Goal: Transaction & Acquisition: Purchase product/service

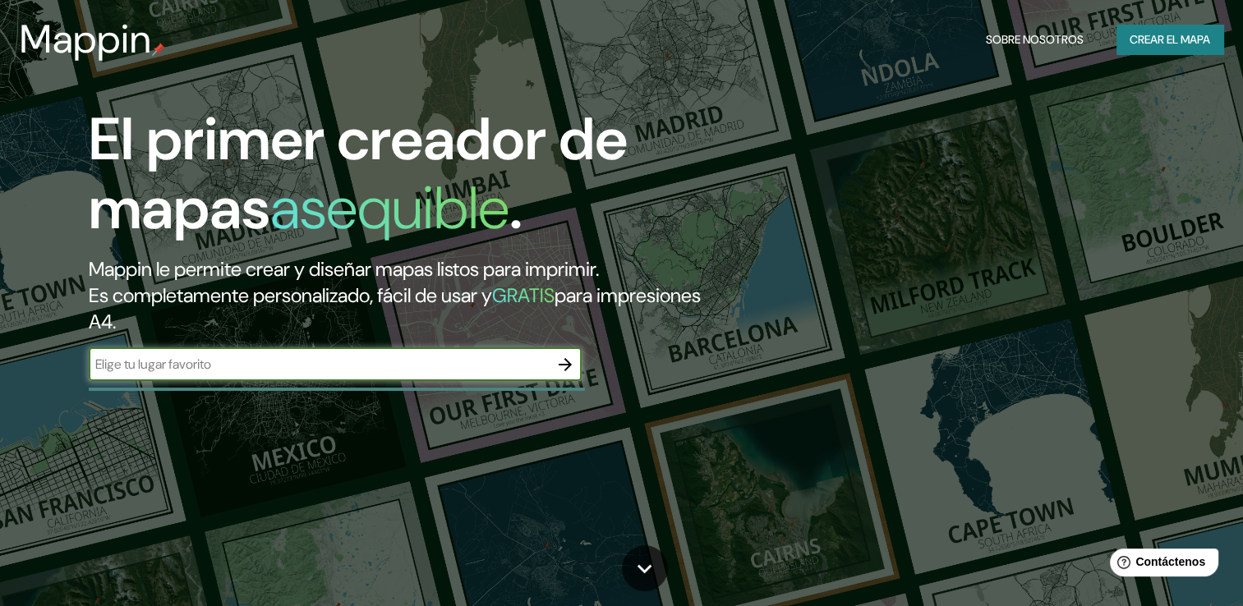
click at [473, 361] on input "text" at bounding box center [319, 364] width 460 height 19
click at [210, 366] on input "[GEOGRAPHIC_DATA]" at bounding box center [319, 364] width 460 height 19
type input "[GEOGRAPHIC_DATA]. [GEOGRAPHIC_DATA]"
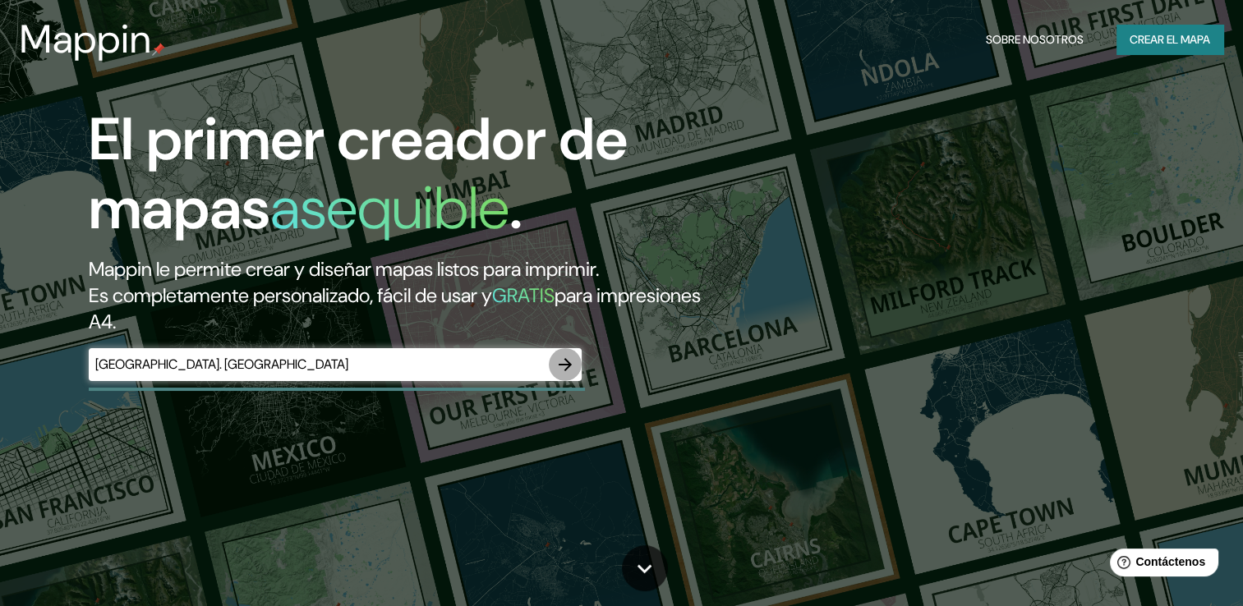
click at [566, 365] on icon "button" at bounding box center [565, 365] width 20 height 20
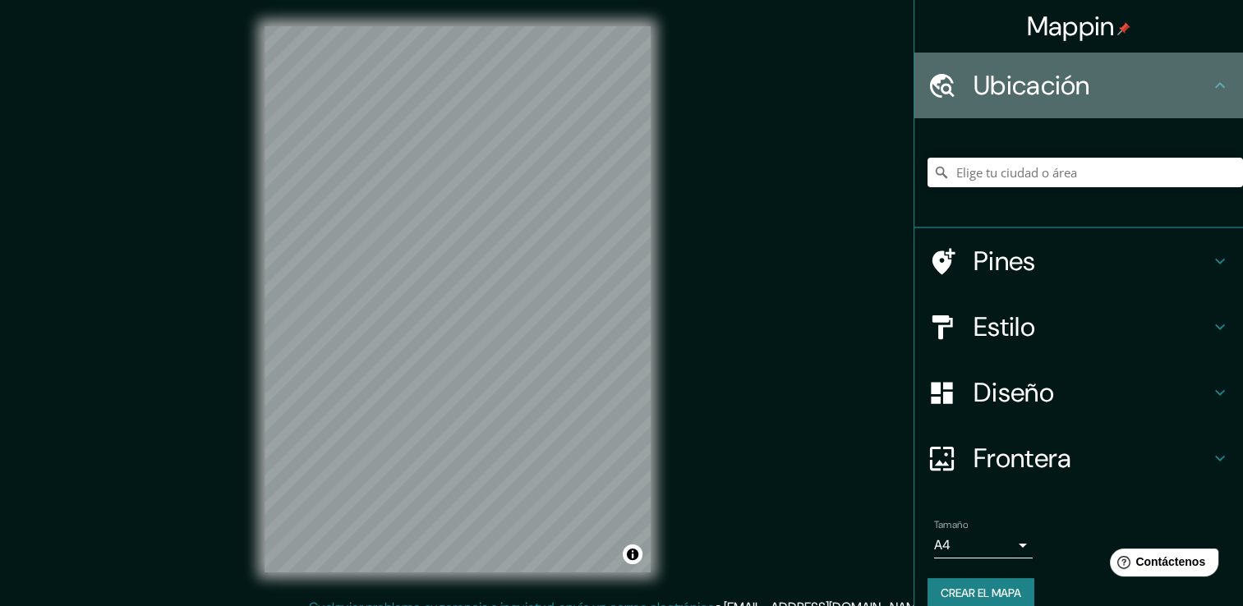
click at [1060, 84] on h4 "Ubicación" at bounding box center [1091, 85] width 237 height 33
click at [1210, 93] on icon at bounding box center [1220, 86] width 20 height 20
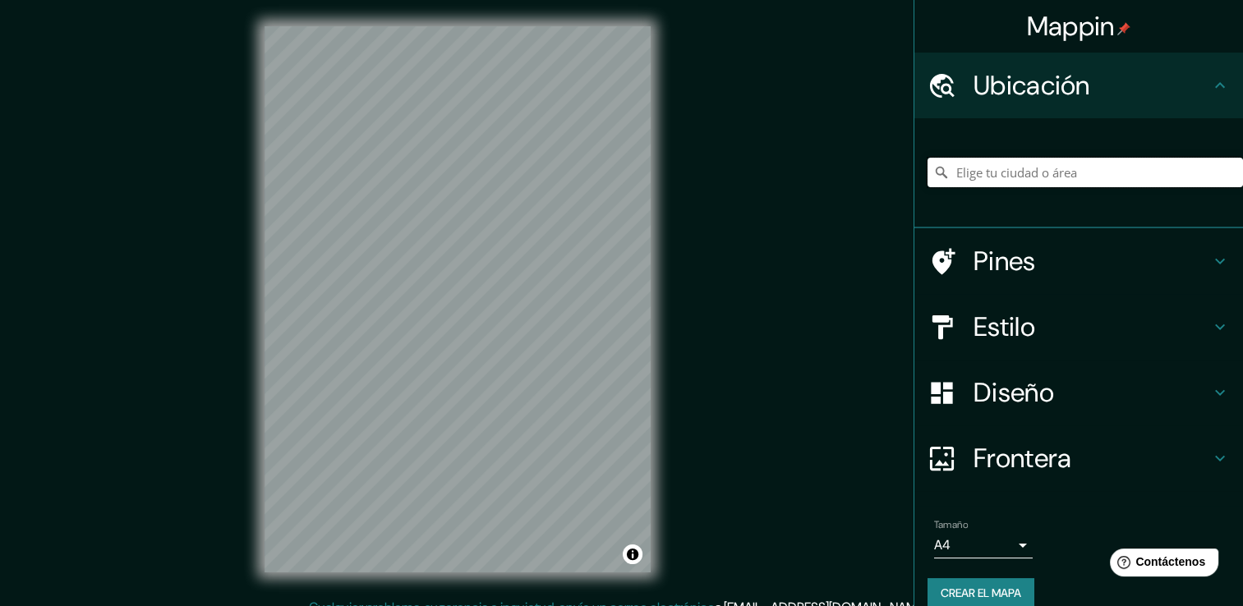
click at [1060, 172] on input "Elige tu ciudad o área" at bounding box center [1084, 173] width 315 height 30
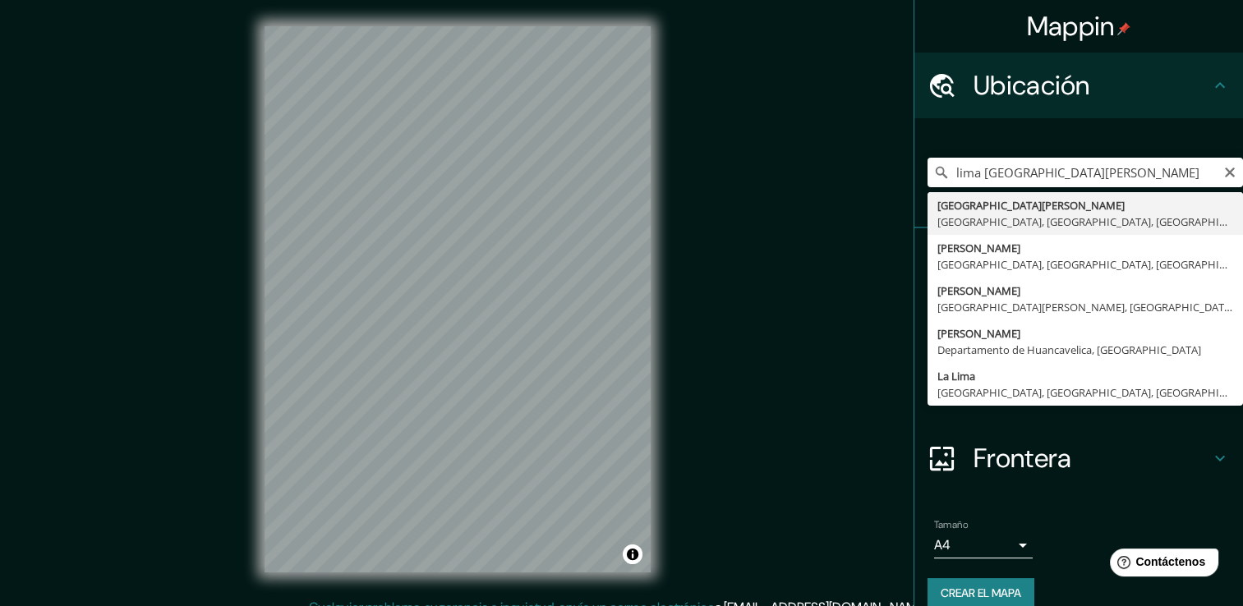
type input "[GEOGRAPHIC_DATA][PERSON_NAME], [GEOGRAPHIC_DATA], [GEOGRAPHIC_DATA], [GEOGRAPH…"
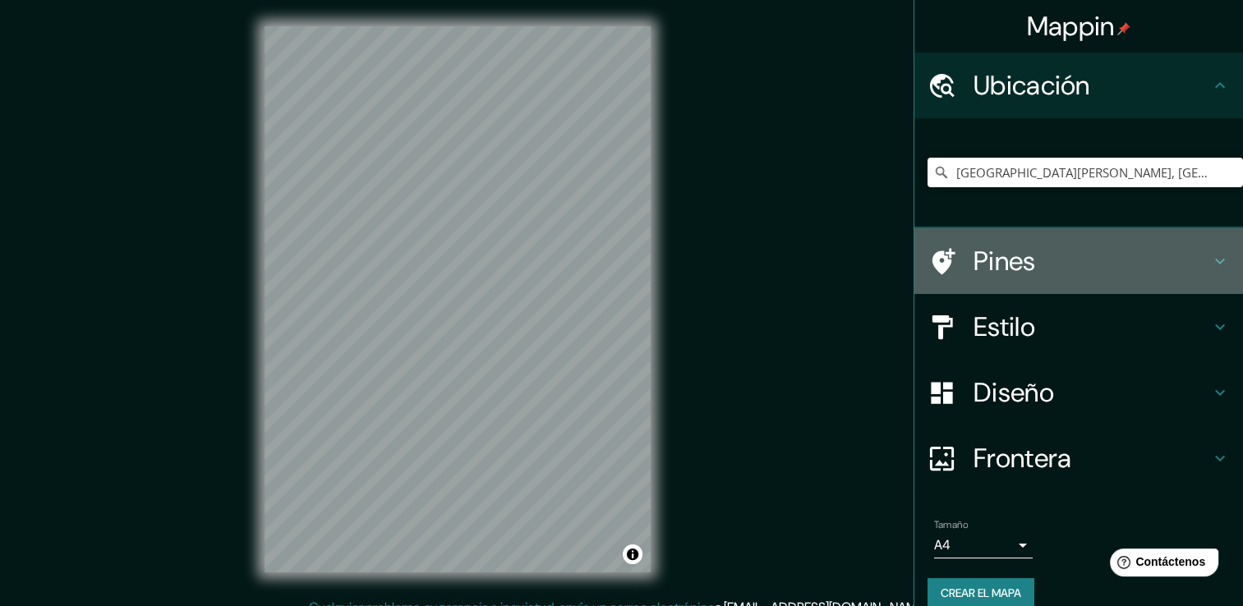
click at [991, 264] on h4 "Pines" at bounding box center [1091, 261] width 237 height 33
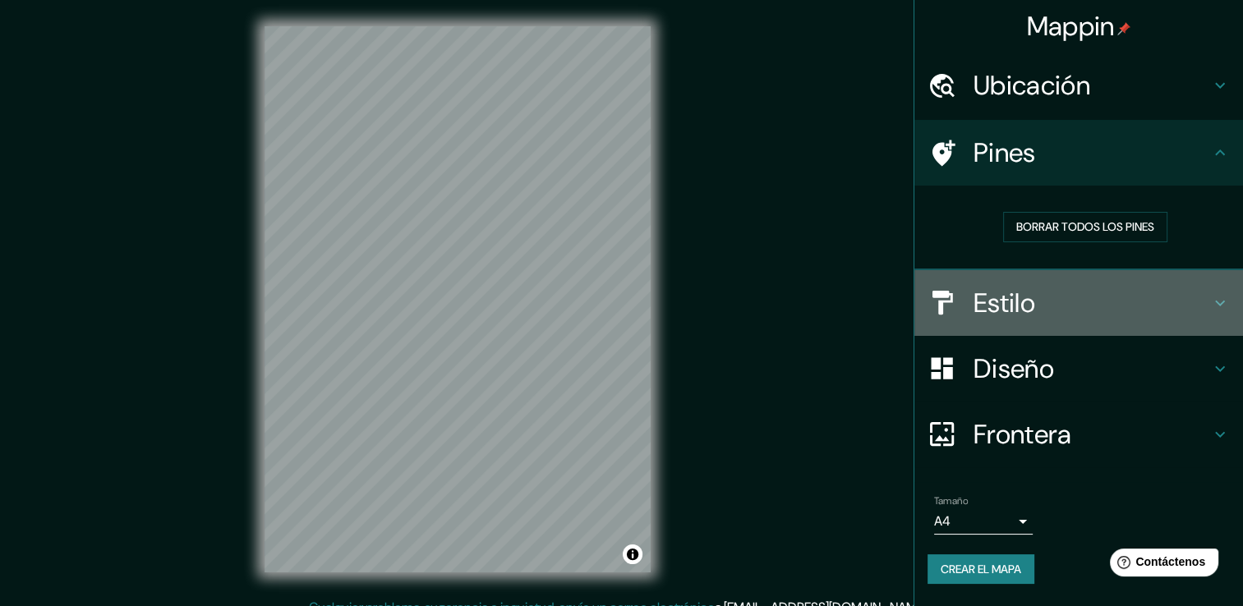
click at [1017, 300] on h4 "Estilo" at bounding box center [1091, 303] width 237 height 33
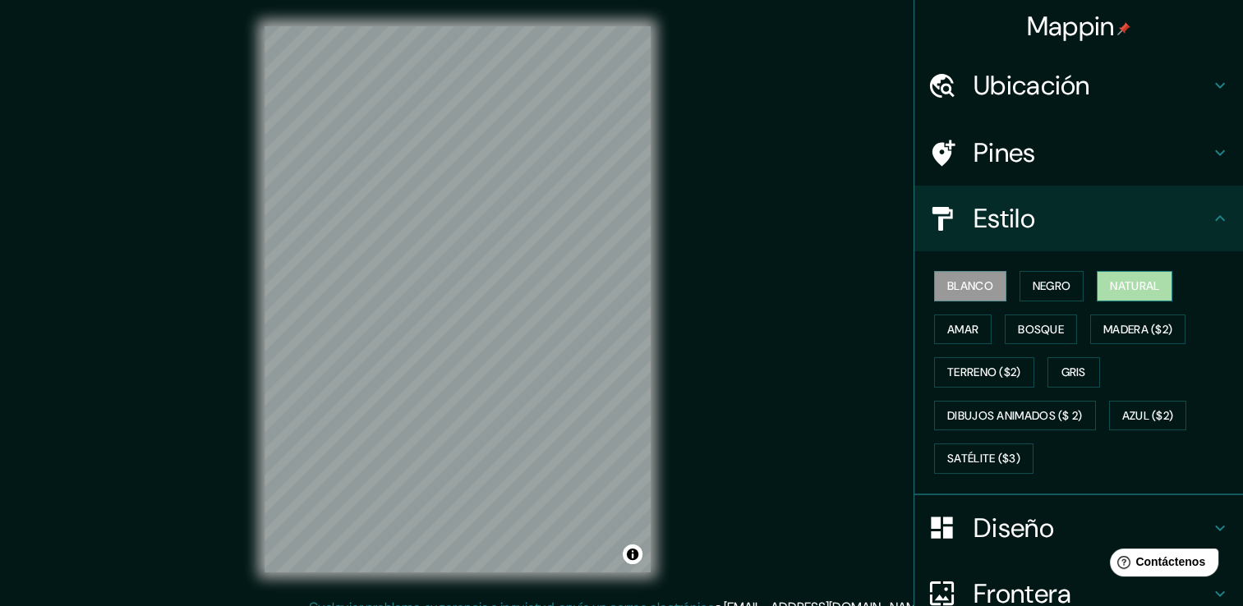
click at [1111, 277] on font "Natural" at bounding box center [1134, 286] width 49 height 21
click at [1025, 328] on font "Bosque" at bounding box center [1041, 330] width 46 height 21
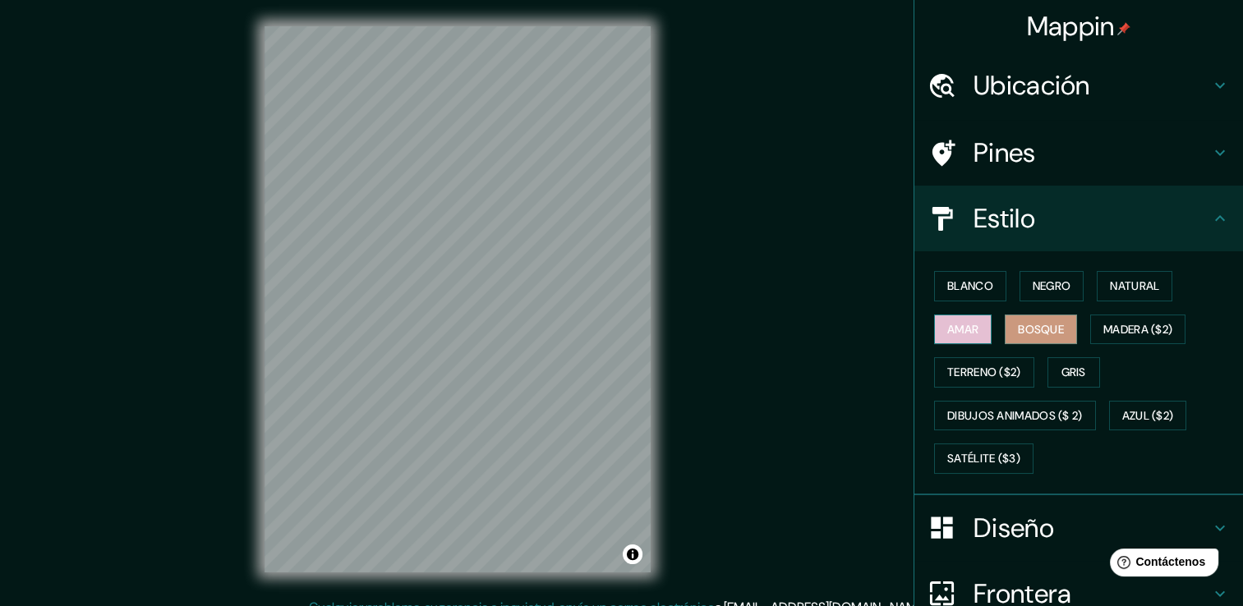
click at [958, 324] on font "Amar" at bounding box center [962, 330] width 31 height 21
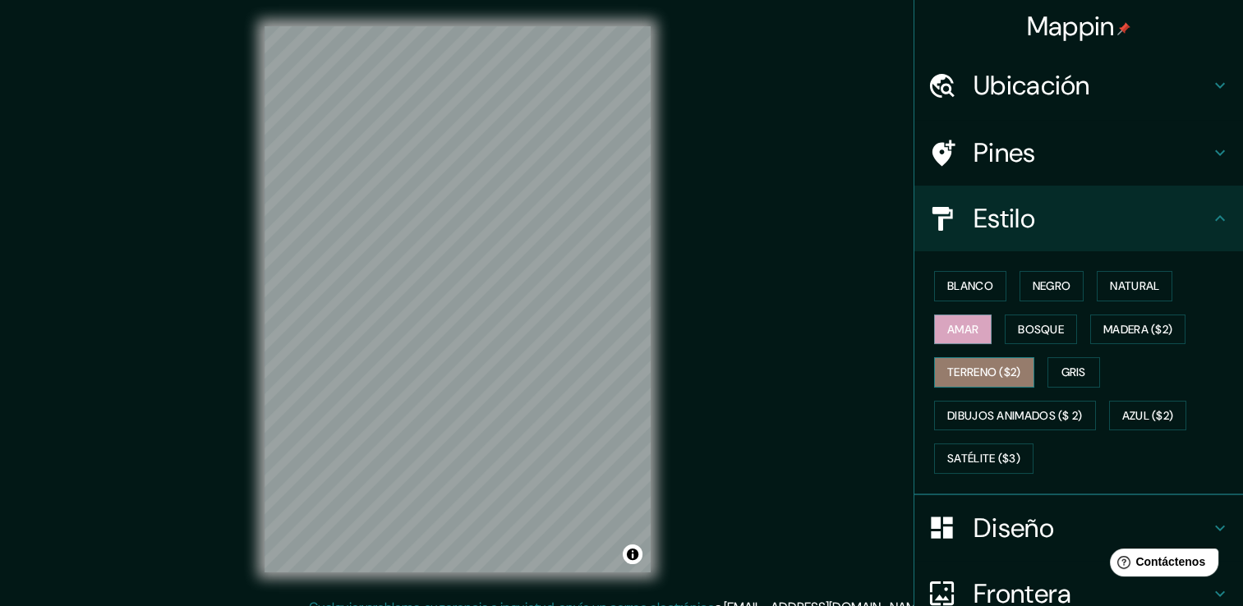
click at [1001, 370] on font "Terreno ($2)" at bounding box center [984, 372] width 74 height 21
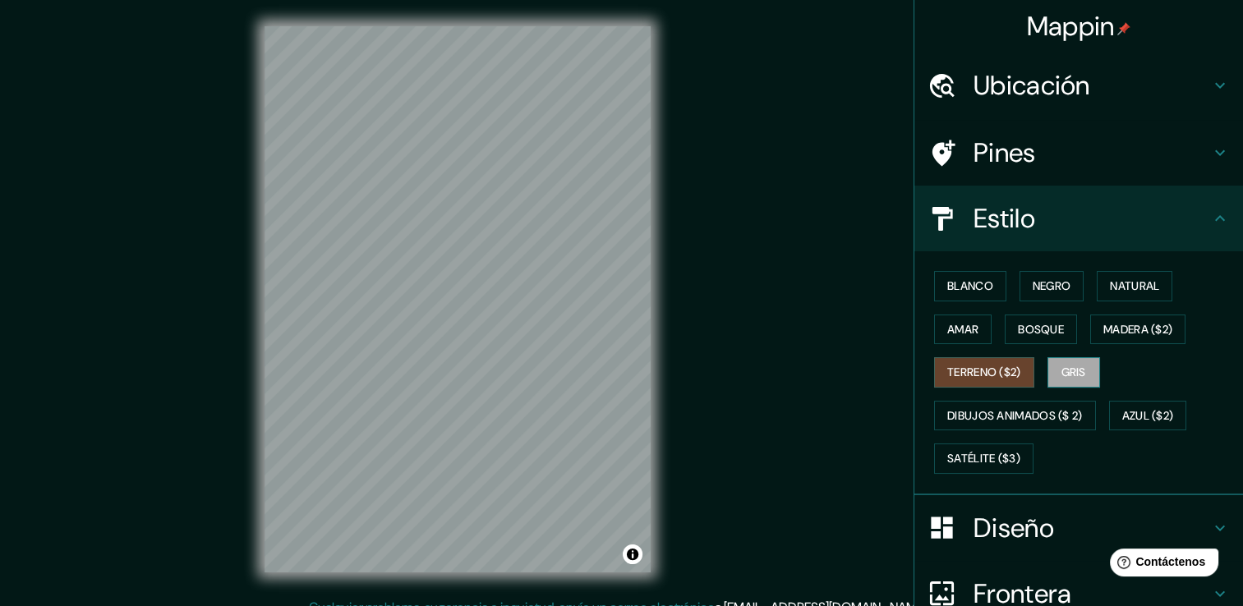
click at [1066, 379] on font "Gris" at bounding box center [1073, 372] width 25 height 21
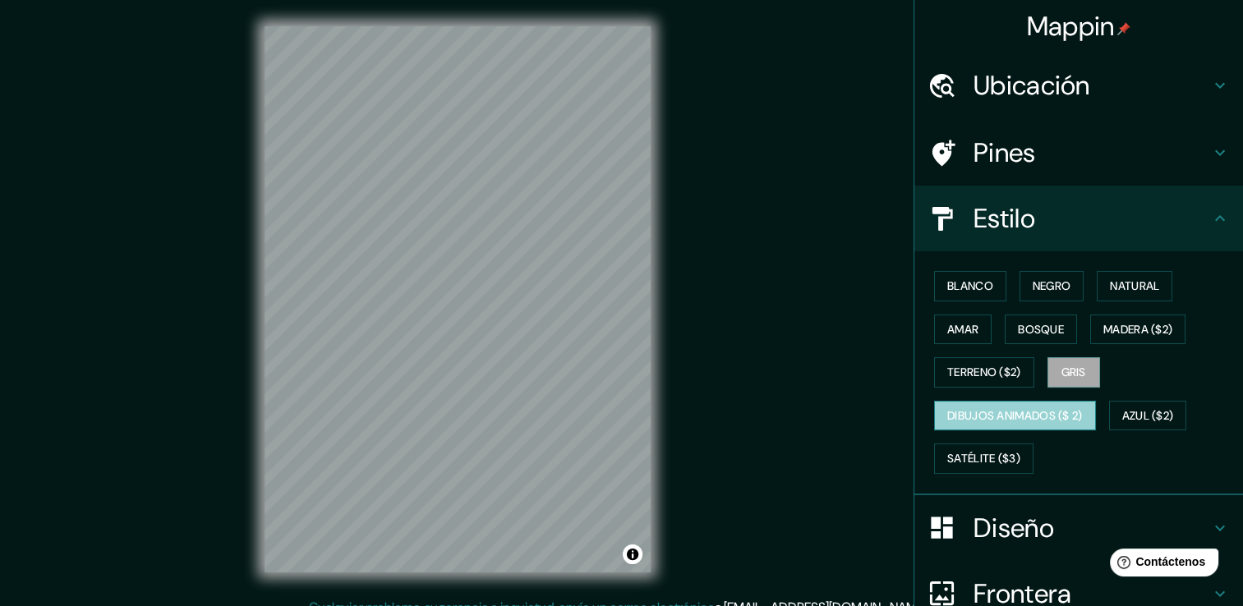
click at [989, 402] on button "Dibujos animados ($ 2)" at bounding box center [1015, 416] width 162 height 30
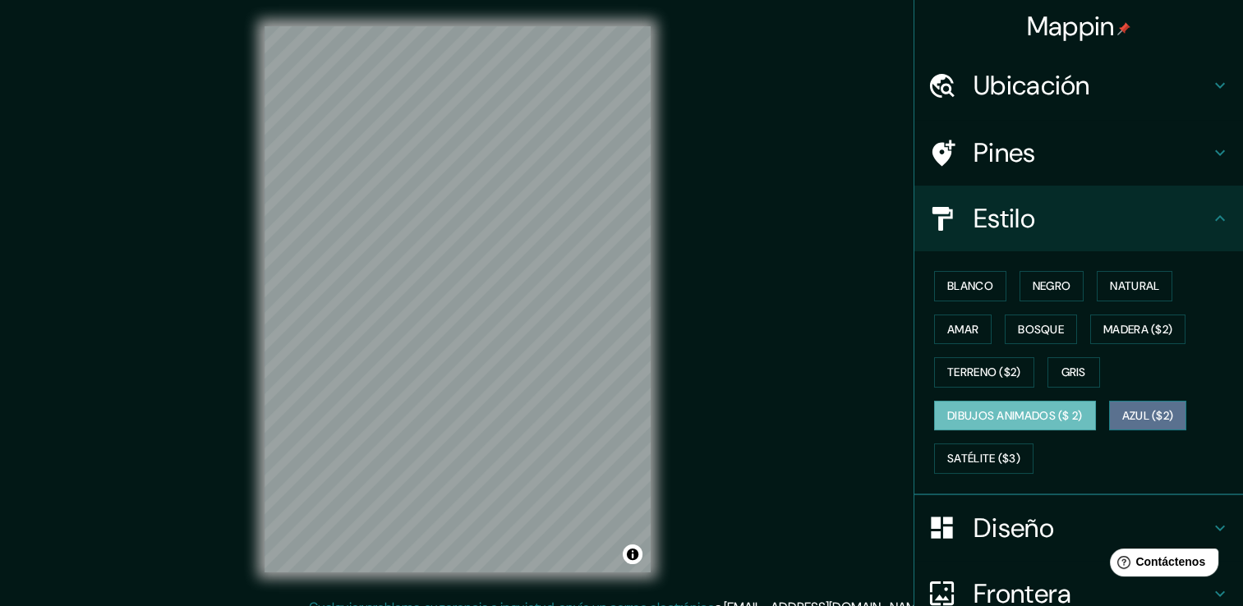
click at [1122, 409] on font "Azul ($2)" at bounding box center [1148, 416] width 52 height 21
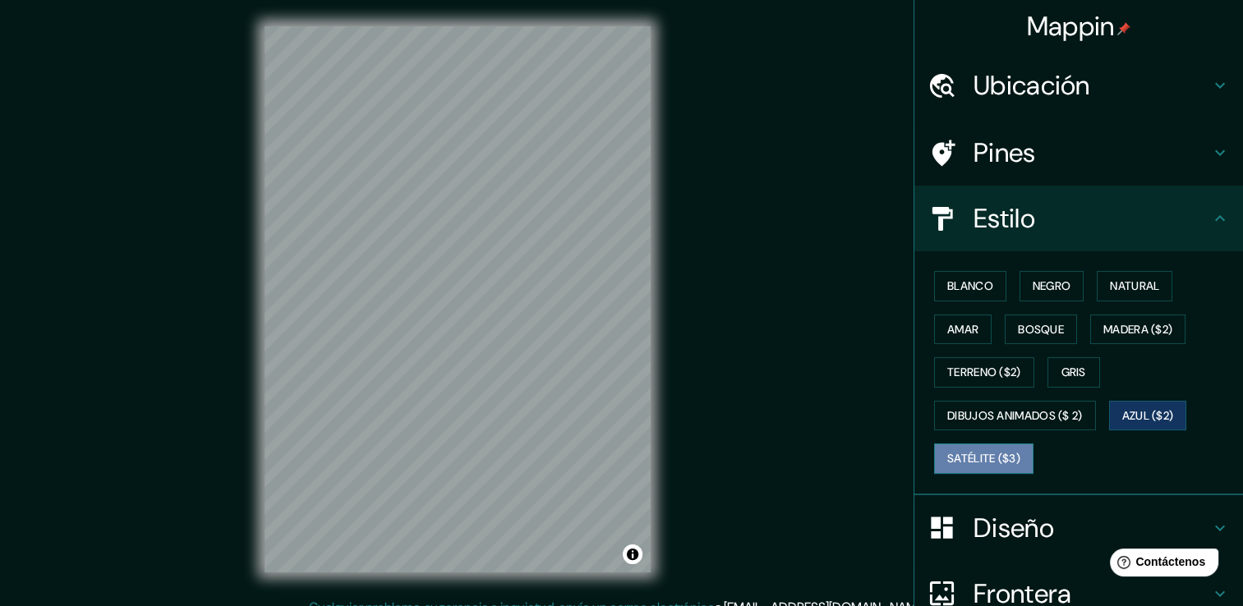
click at [992, 453] on font "Satélite ($3)" at bounding box center [983, 458] width 73 height 21
click at [664, 384] on div "© Mapbox © OpenStreetMap Improve this map © Maxar" at bounding box center [457, 299] width 439 height 598
click at [196, 375] on div "Mappin Ubicación [GEOGRAPHIC_DATA][PERSON_NAME], [GEOGRAPHIC_DATA], [GEOGRAPHIC…" at bounding box center [621, 312] width 1243 height 624
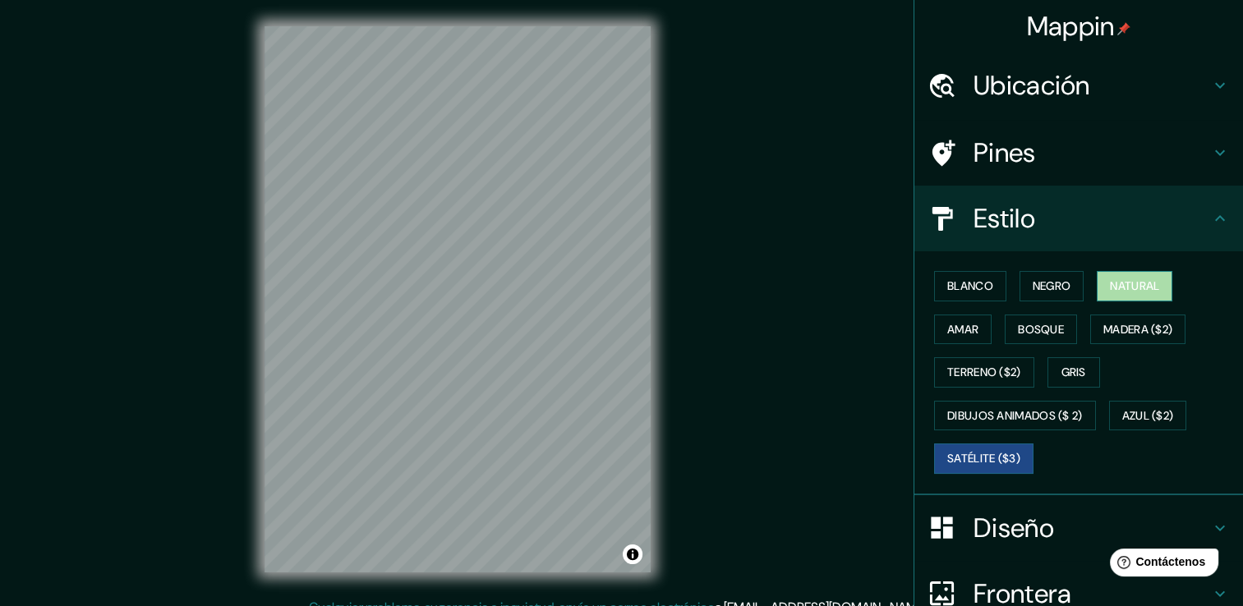
click at [1122, 288] on font "Natural" at bounding box center [1134, 286] width 49 height 21
click at [992, 462] on font "Satélite ($3)" at bounding box center [983, 458] width 73 height 21
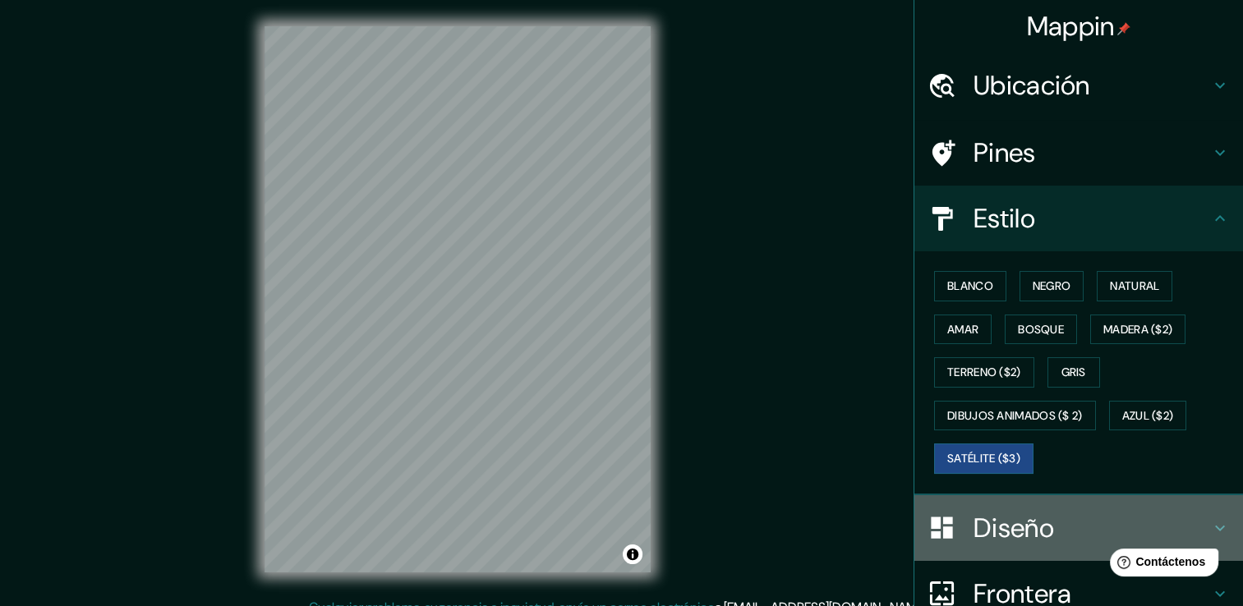
click at [992, 512] on h4 "Diseño" at bounding box center [1091, 528] width 237 height 33
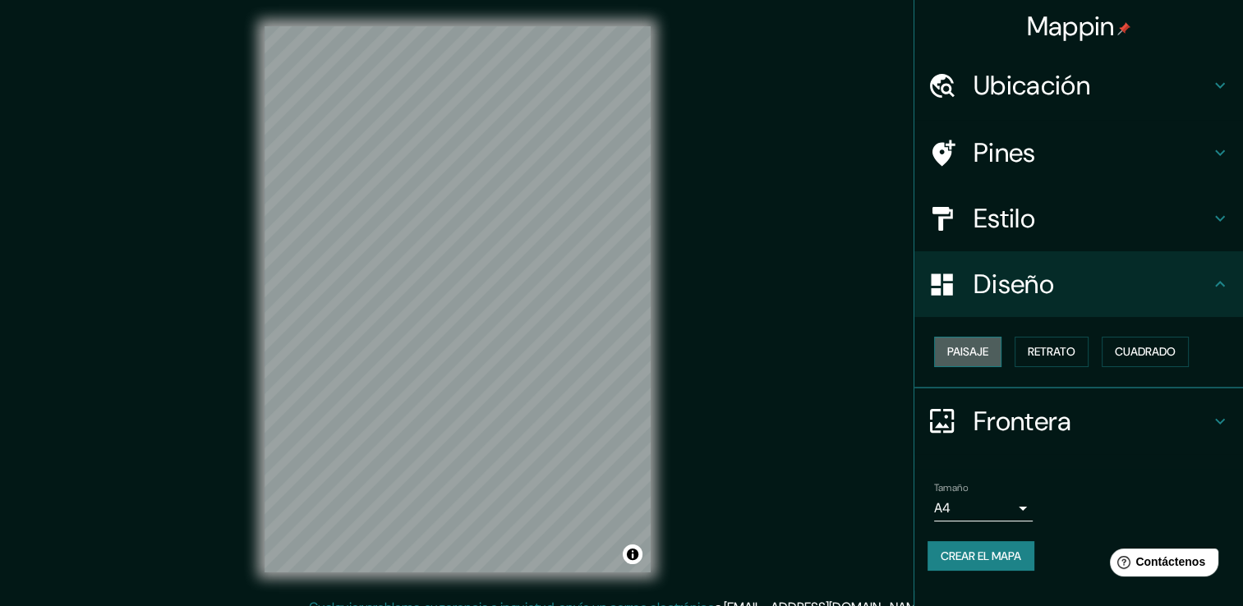
click at [992, 355] on button "Paisaje" at bounding box center [967, 352] width 67 height 30
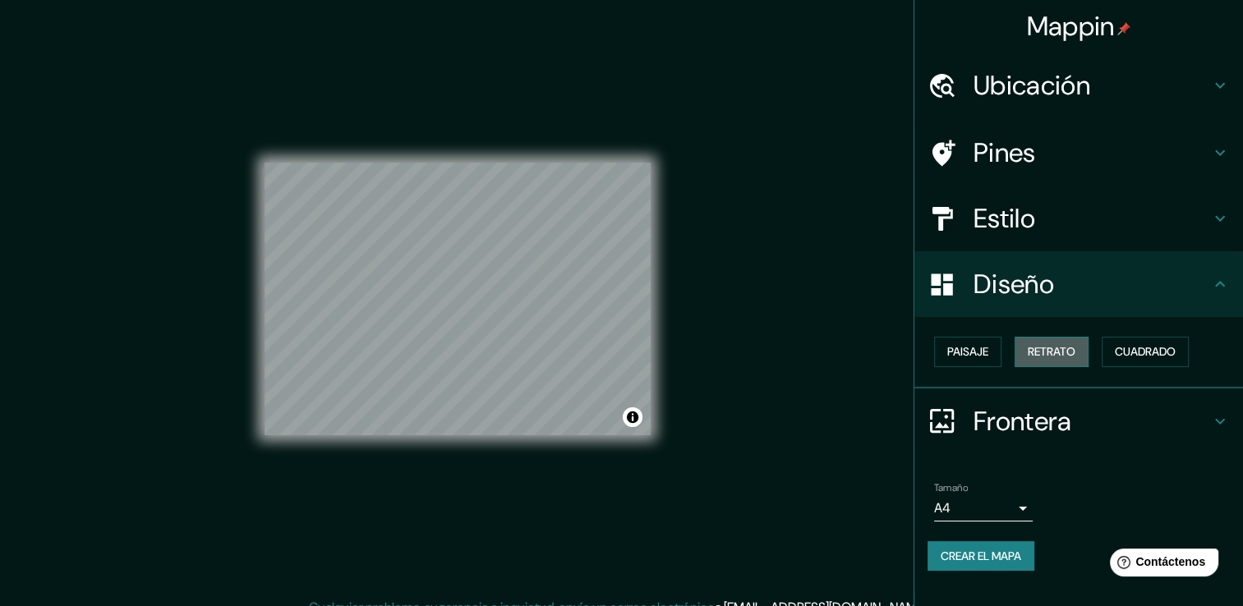
click at [1051, 354] on font "Retrato" at bounding box center [1052, 352] width 48 height 21
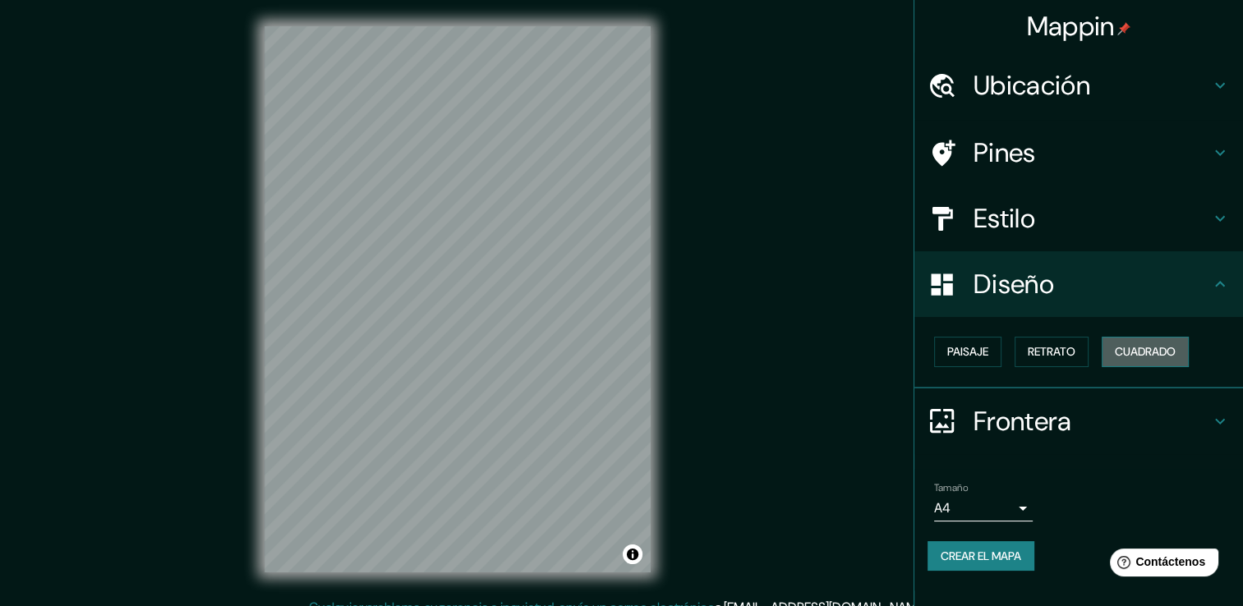
click at [1150, 339] on button "Cuadrado" at bounding box center [1144, 352] width 87 height 30
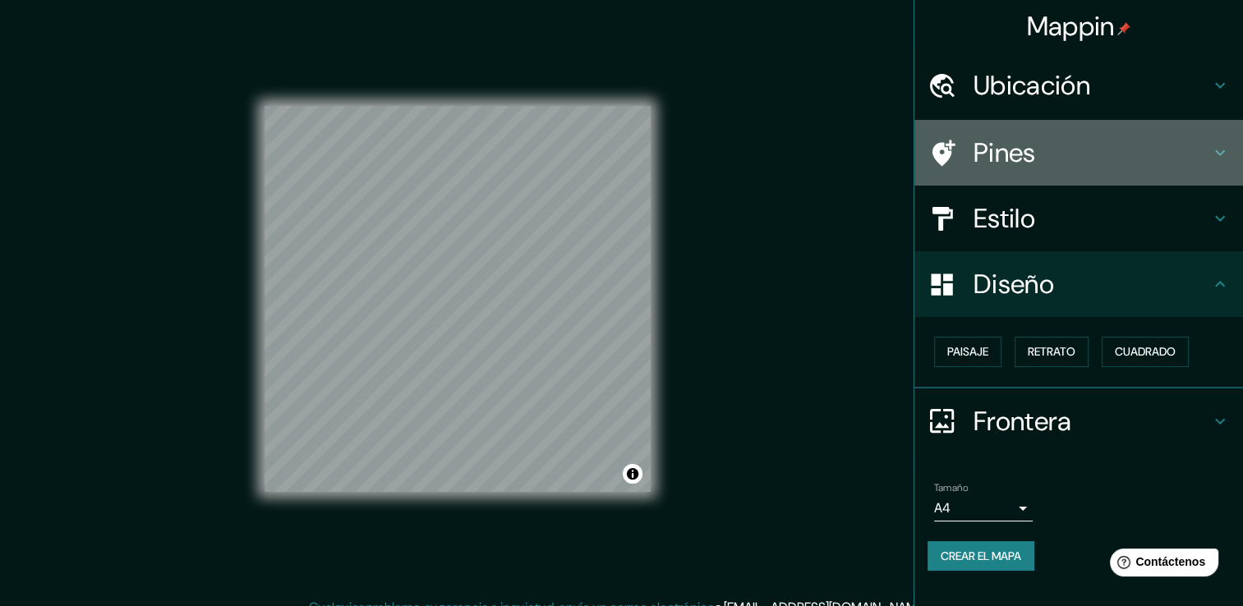
click at [1032, 144] on h4 "Pines" at bounding box center [1091, 152] width 237 height 33
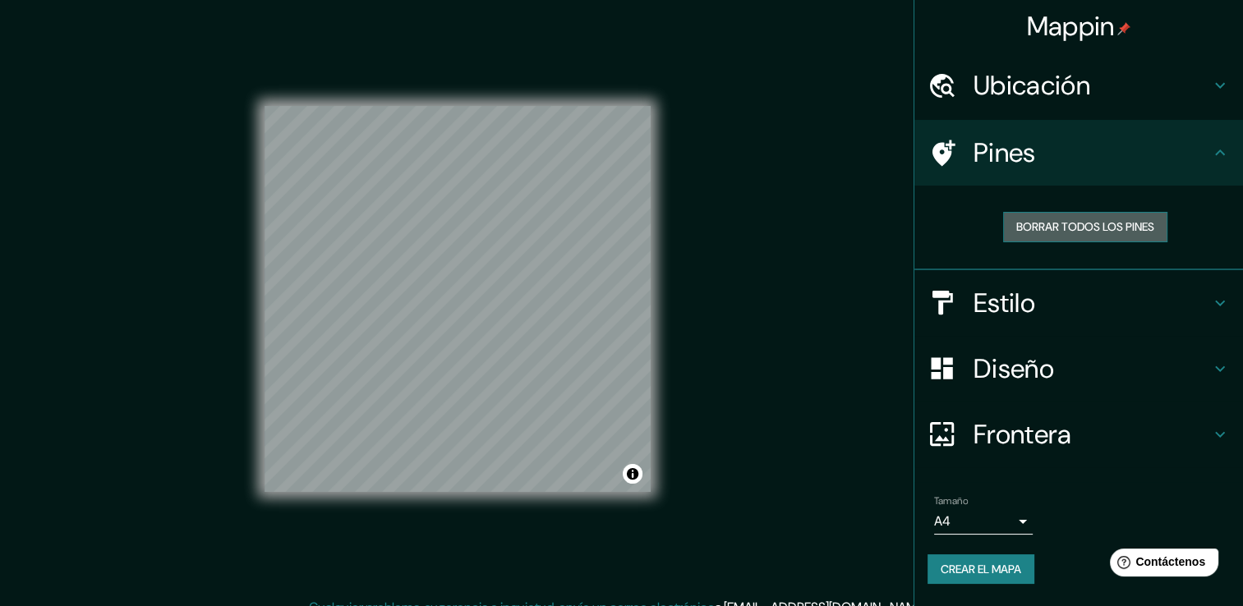
click at [1053, 219] on font "Borrar todos los pines" at bounding box center [1085, 227] width 138 height 21
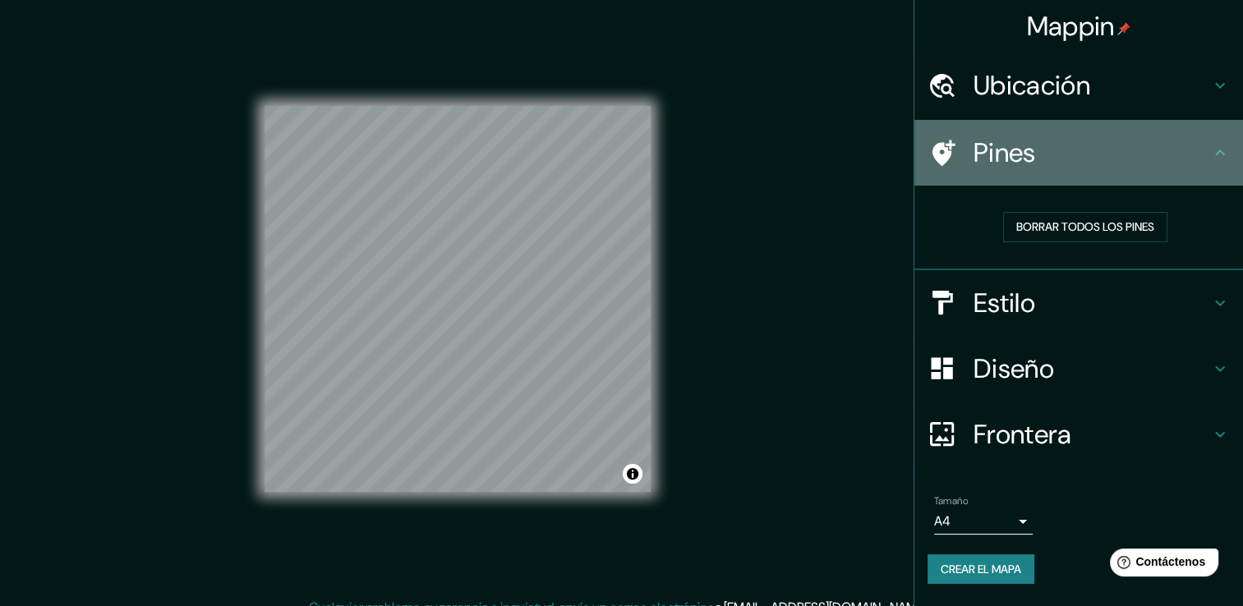
click at [1037, 159] on h4 "Pines" at bounding box center [1091, 152] width 237 height 33
click at [1222, 150] on icon at bounding box center [1220, 153] width 20 height 20
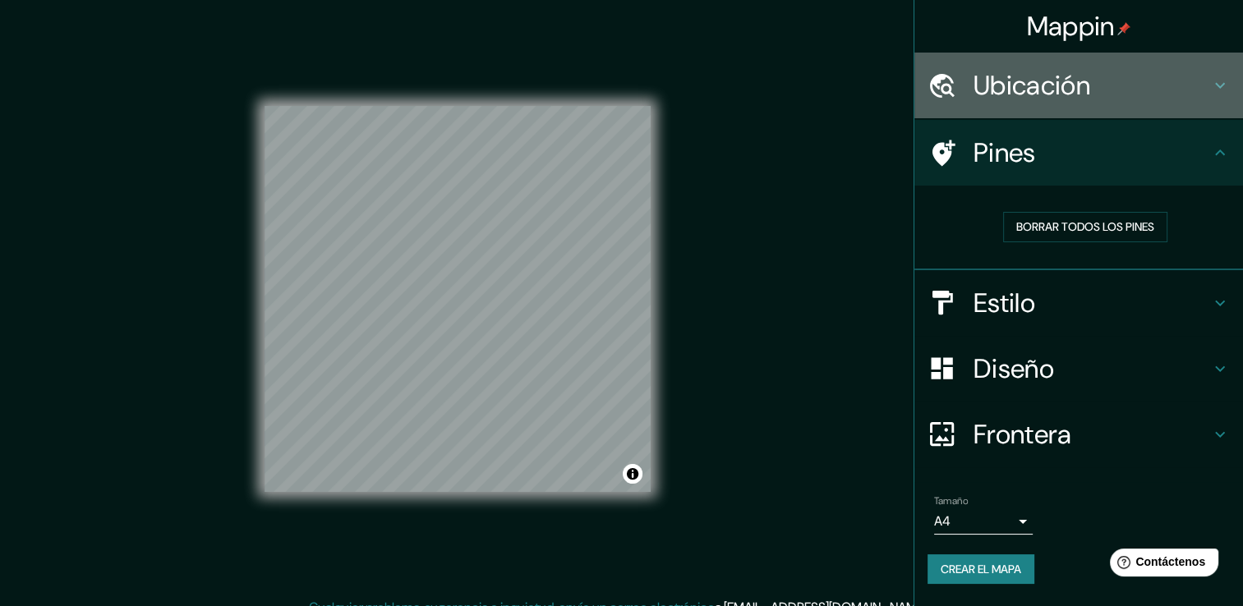
click at [1213, 90] on icon at bounding box center [1220, 86] width 20 height 20
